Goal: Task Accomplishment & Management: Use online tool/utility

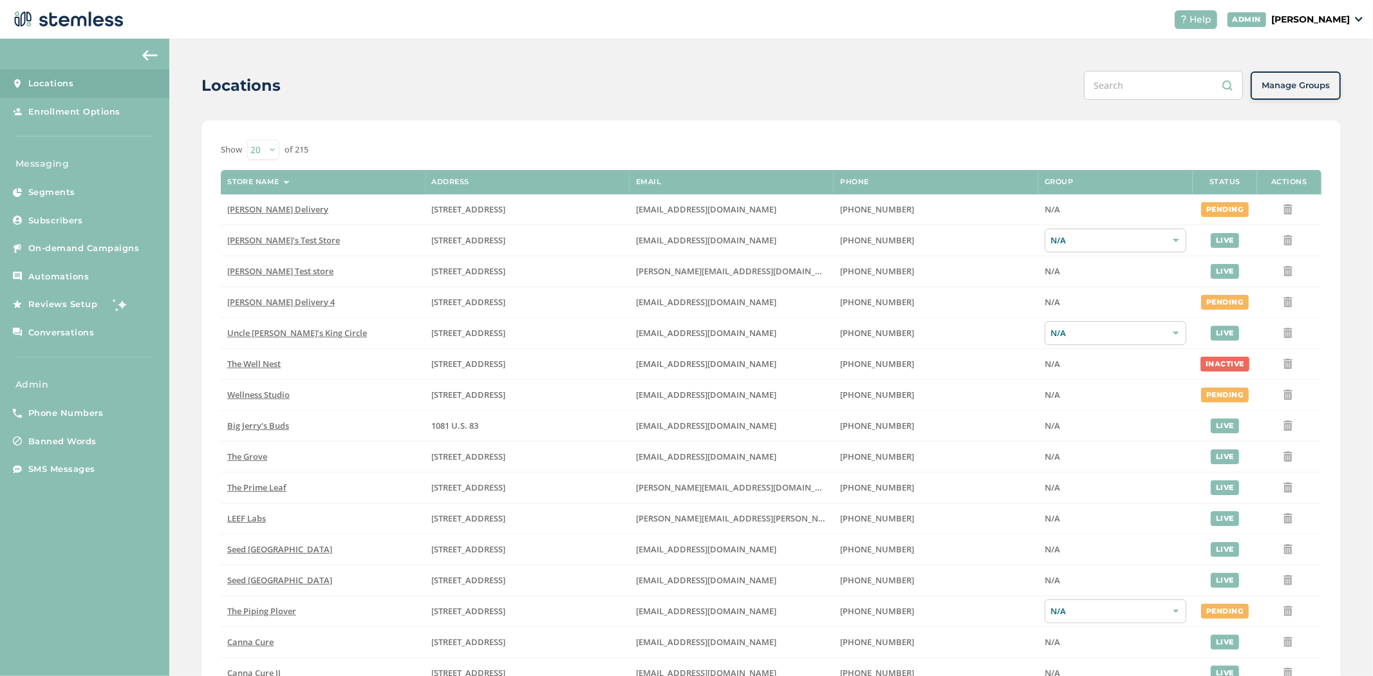
click at [1311, 21] on p "[PERSON_NAME]" at bounding box center [1310, 20] width 79 height 14
click at [1309, 93] on span "Impersonate" at bounding box center [1316, 93] width 63 height 13
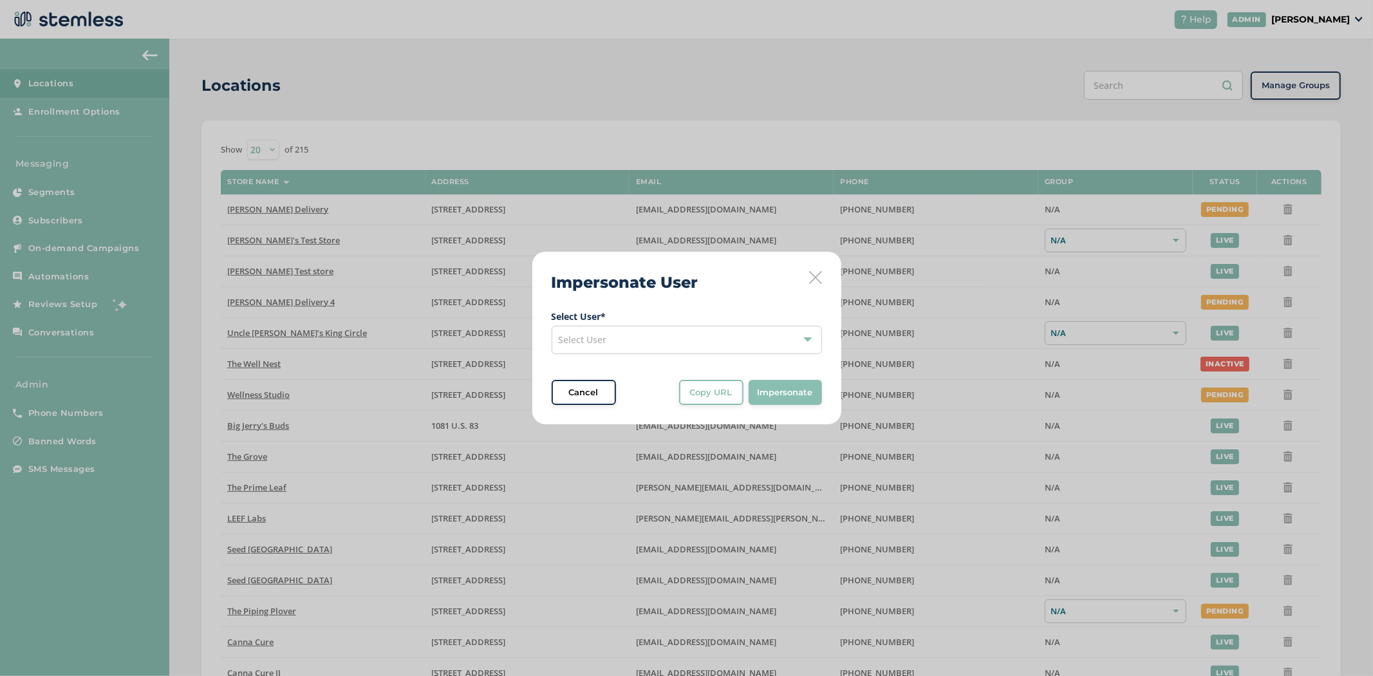
click at [709, 339] on div "Select User" at bounding box center [687, 340] width 270 height 28
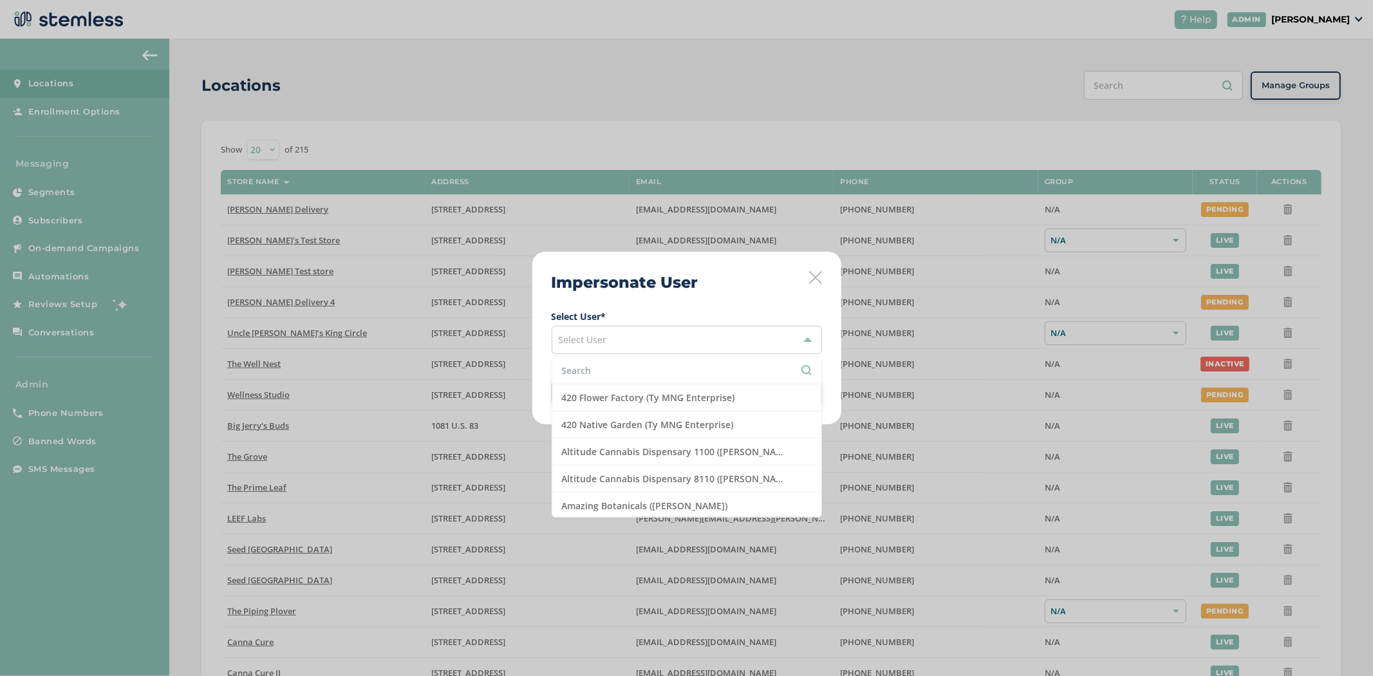
click at [658, 376] on input "text" at bounding box center [687, 371] width 250 height 14
type input "r"
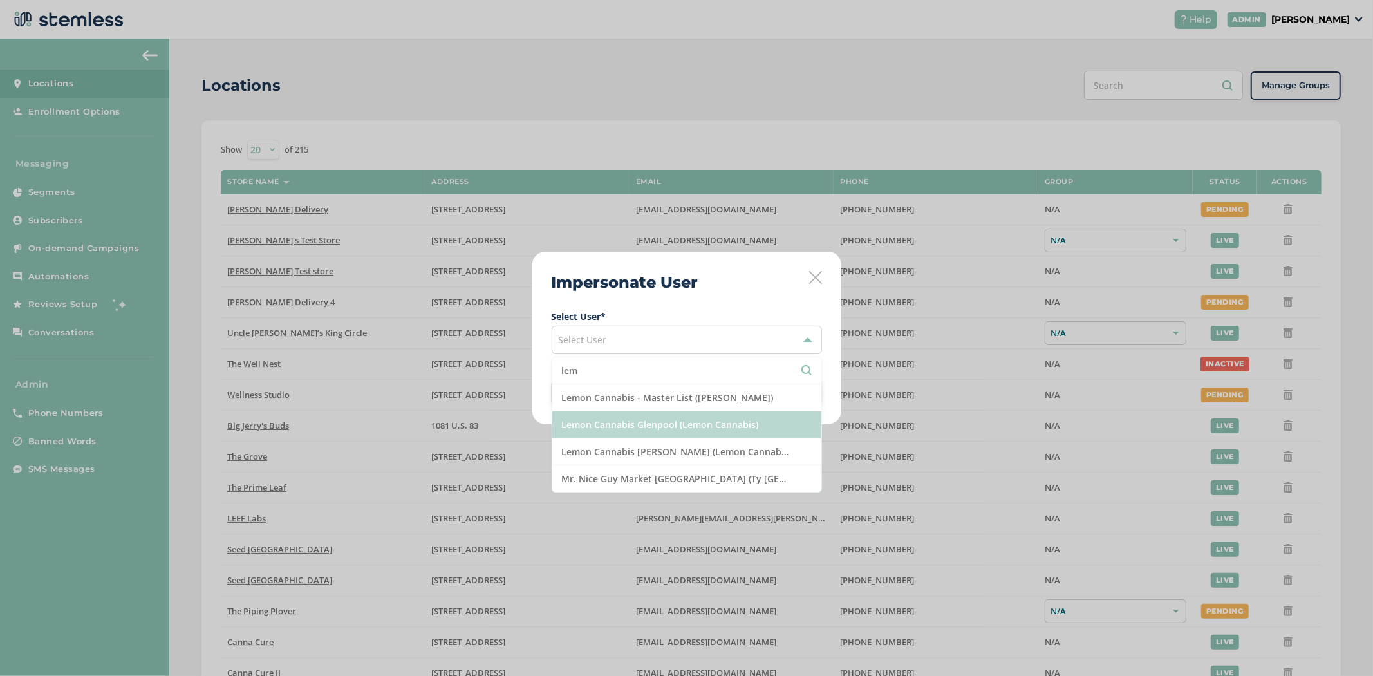
type input "lem"
click at [690, 426] on li "Lemon Cannabis Glenpool (Lemon Cannabis)" at bounding box center [686, 424] width 269 height 27
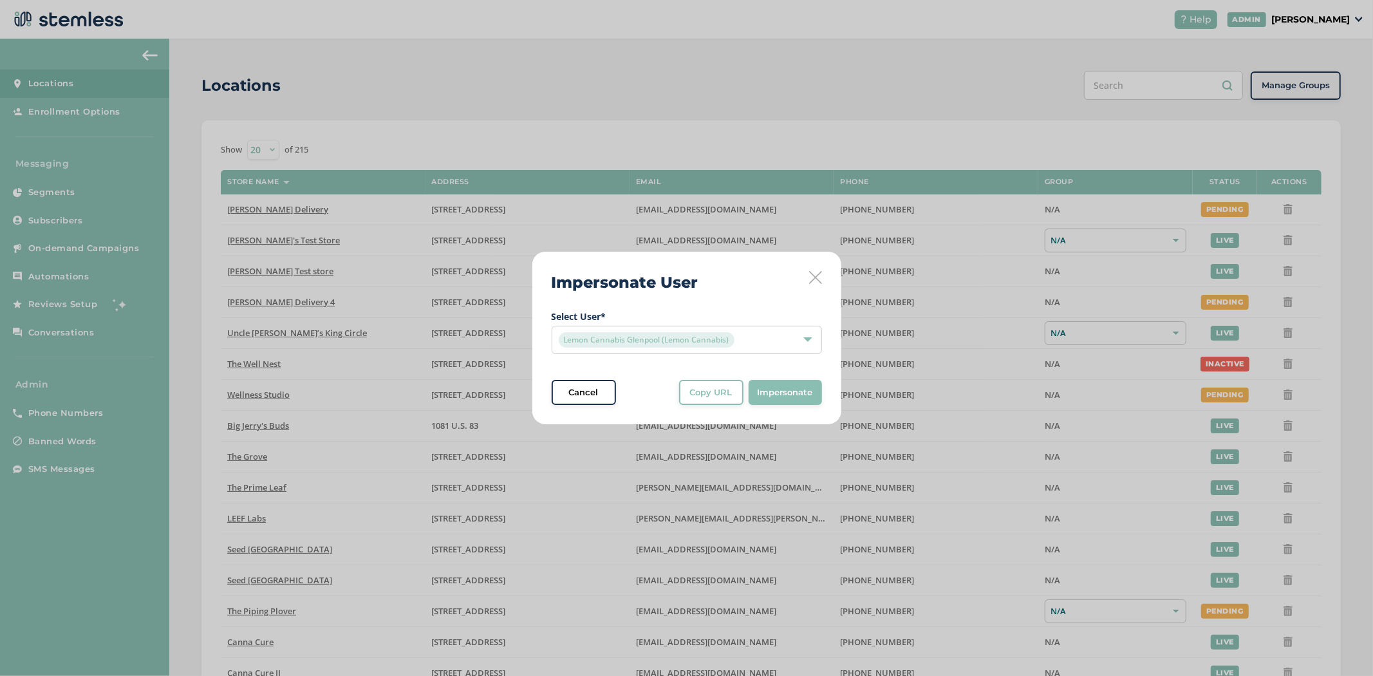
click at [776, 402] on button "Impersonate" at bounding box center [785, 393] width 73 height 26
